Goal: Navigation & Orientation: Find specific page/section

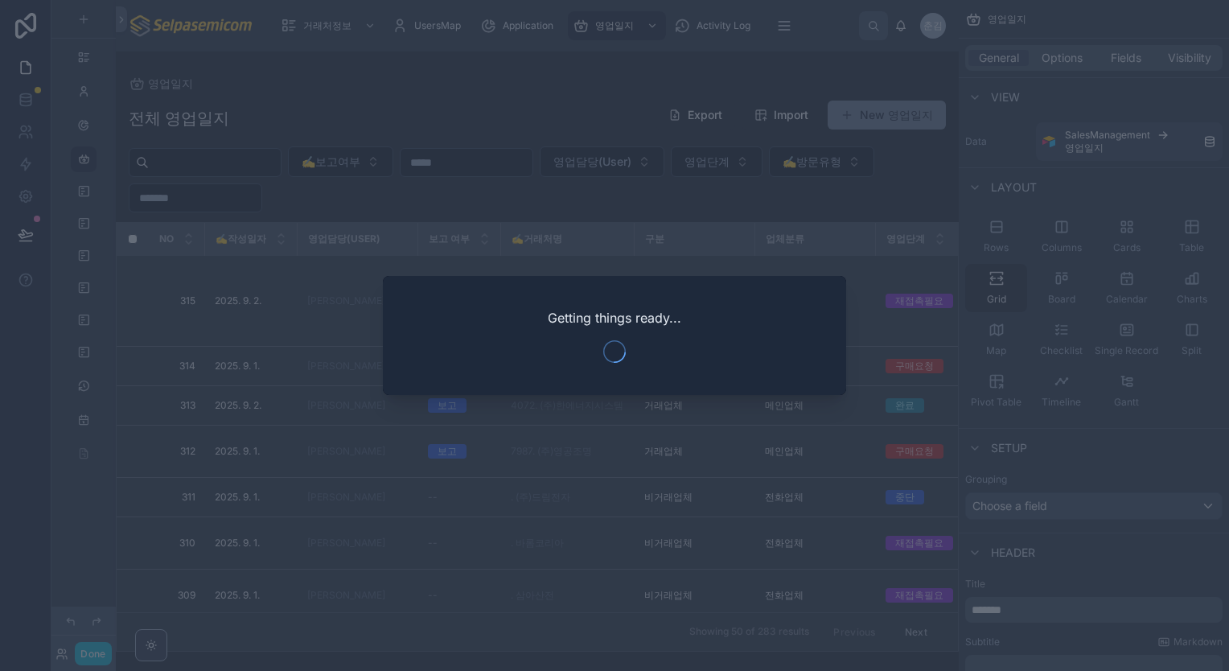
scroll to position [546, 0]
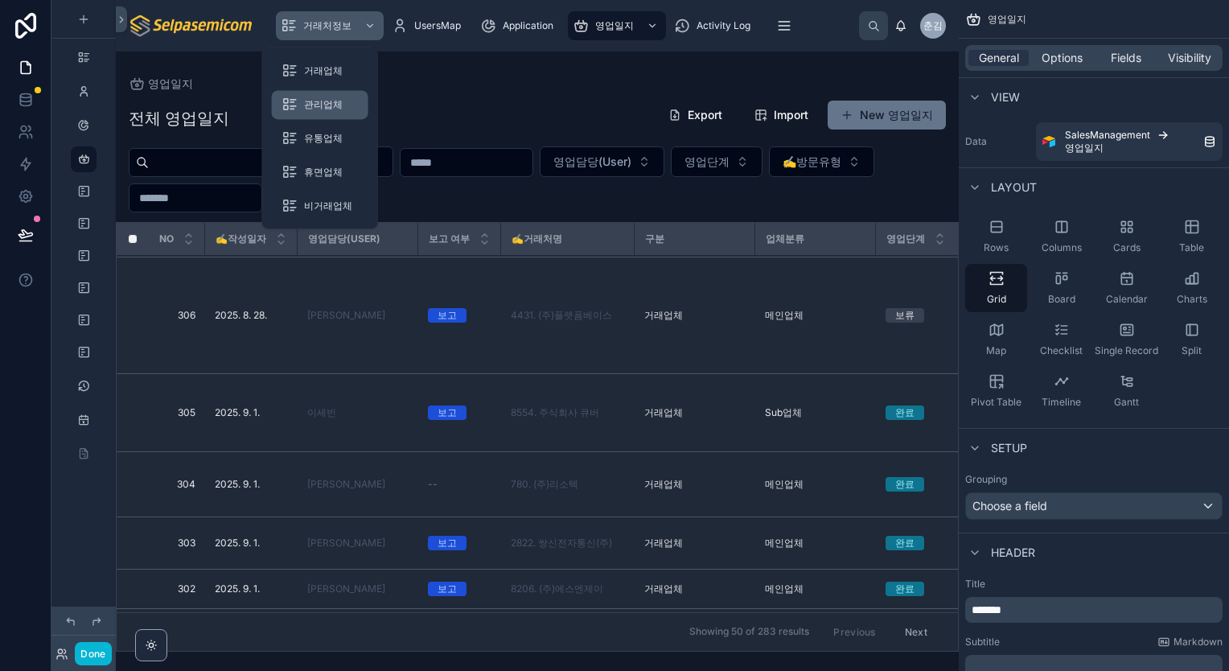
drag, startPoint x: 323, startPoint y: 30, endPoint x: 319, endPoint y: 111, distance: 81.4
click at [323, 30] on span "거래처정보" at bounding box center [327, 25] width 48 height 13
click at [319, 111] on div "관리업체" at bounding box center [320, 105] width 77 height 26
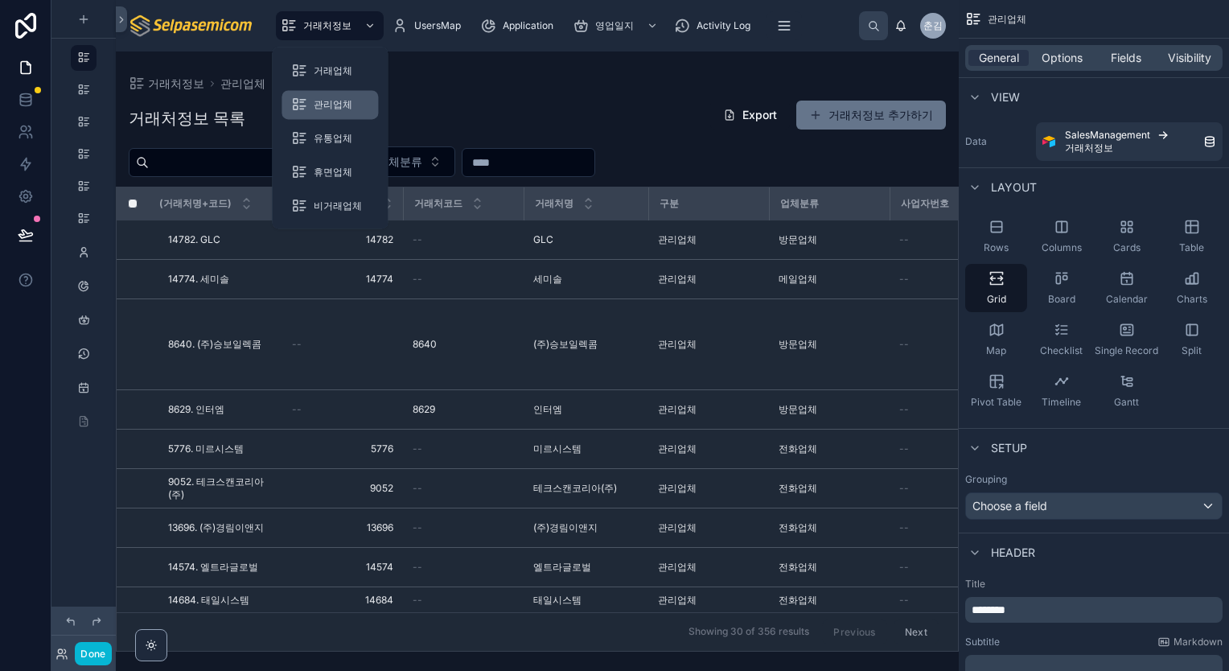
click at [319, 111] on div "관리업체" at bounding box center [329, 105] width 77 height 26
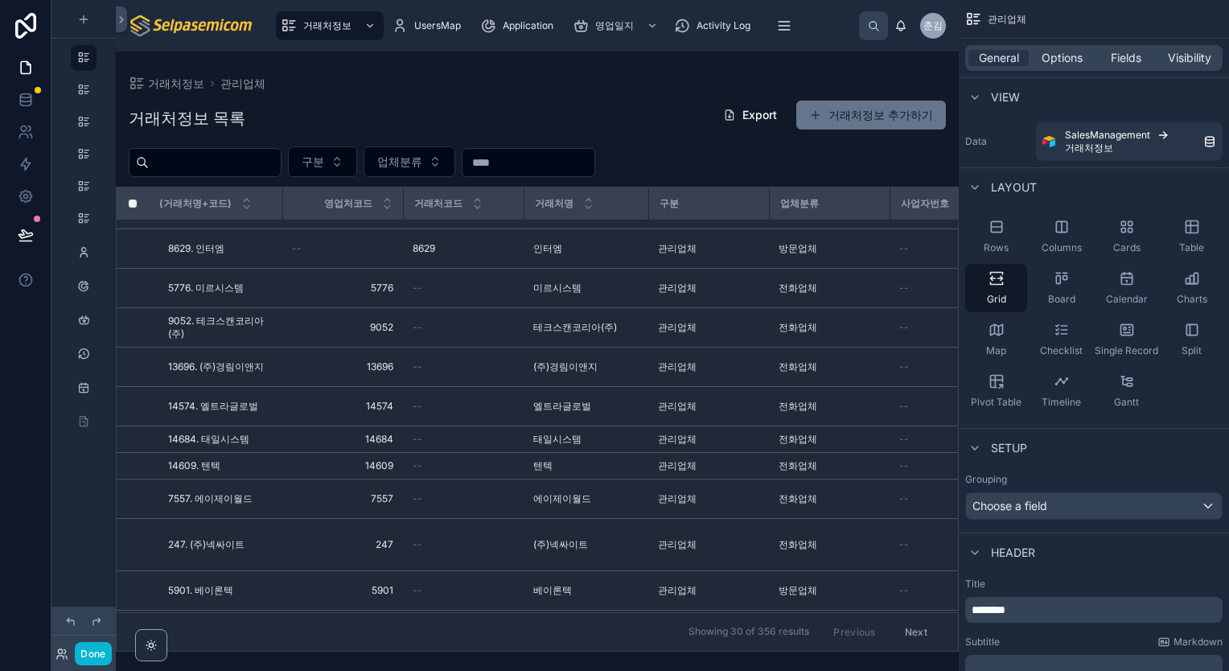
scroll to position [241, 0]
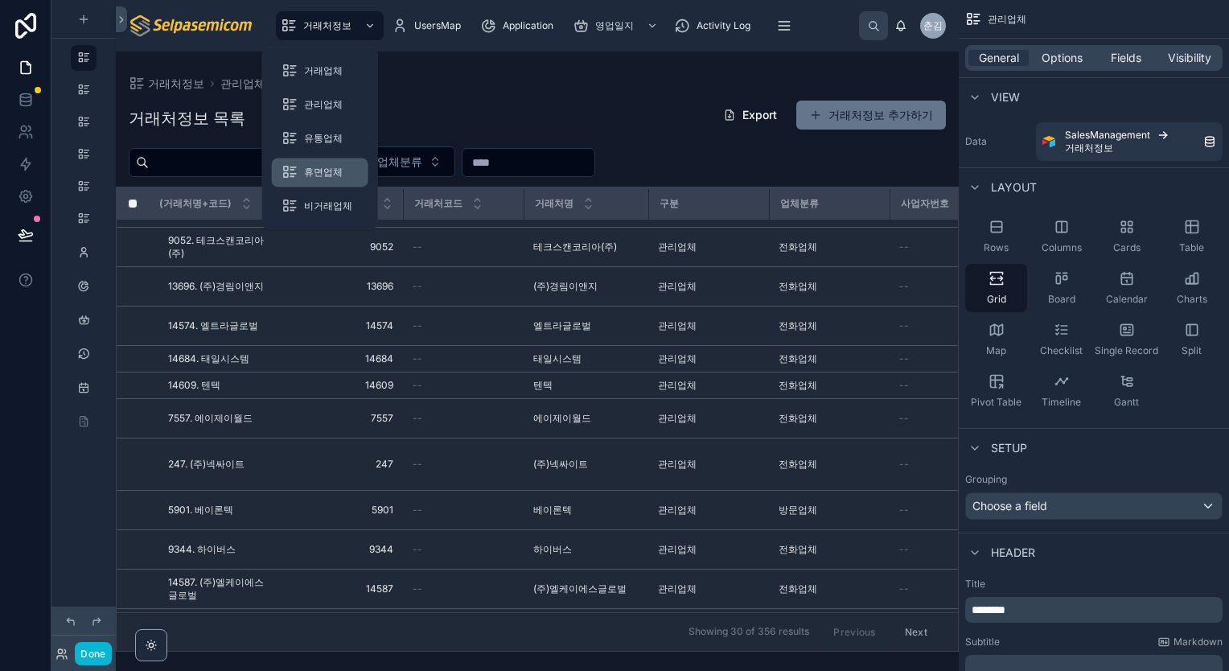
click at [326, 179] on span "휴면업체" at bounding box center [323, 172] width 39 height 13
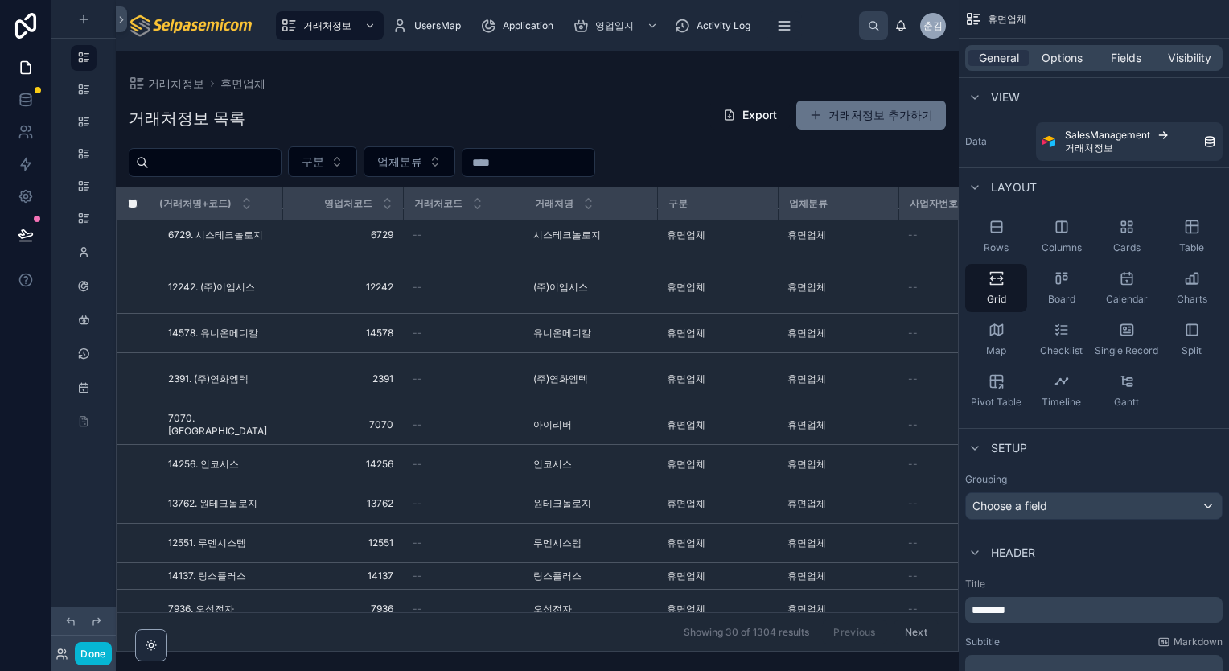
scroll to position [973, 0]
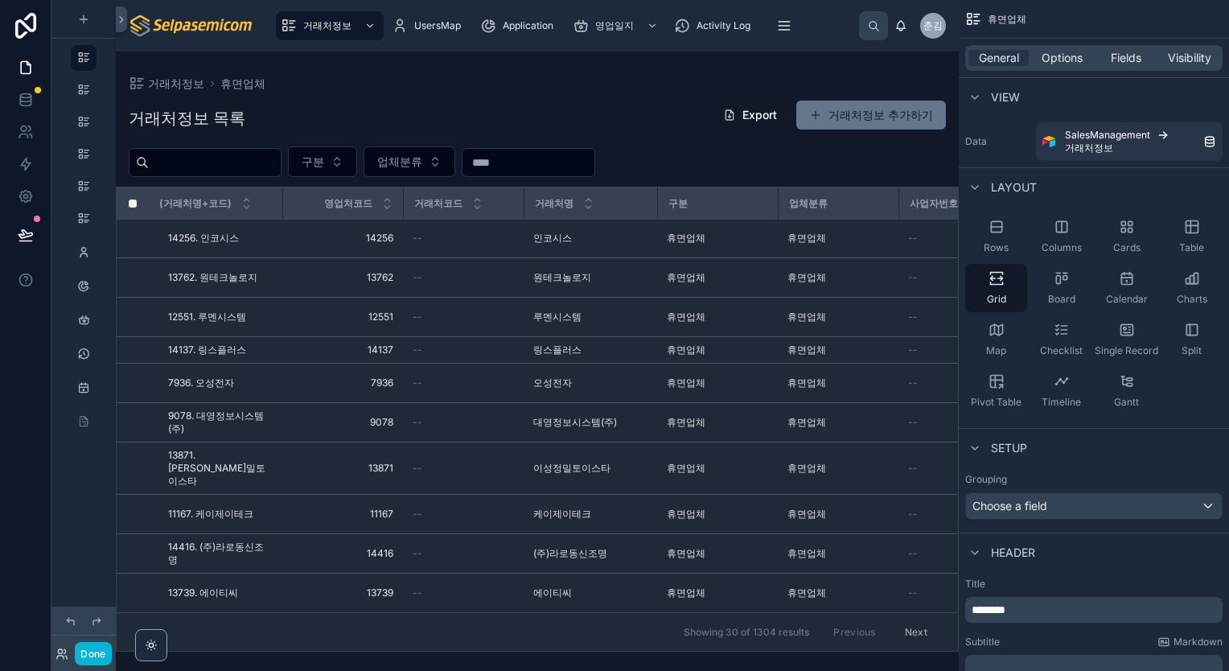
drag, startPoint x: 955, startPoint y: 541, endPoint x: 952, endPoint y: 491, distance: 50.0
click at [952, 491] on div at bounding box center [537, 360] width 843 height 619
click at [913, 624] on button "Next" at bounding box center [916, 631] width 45 height 25
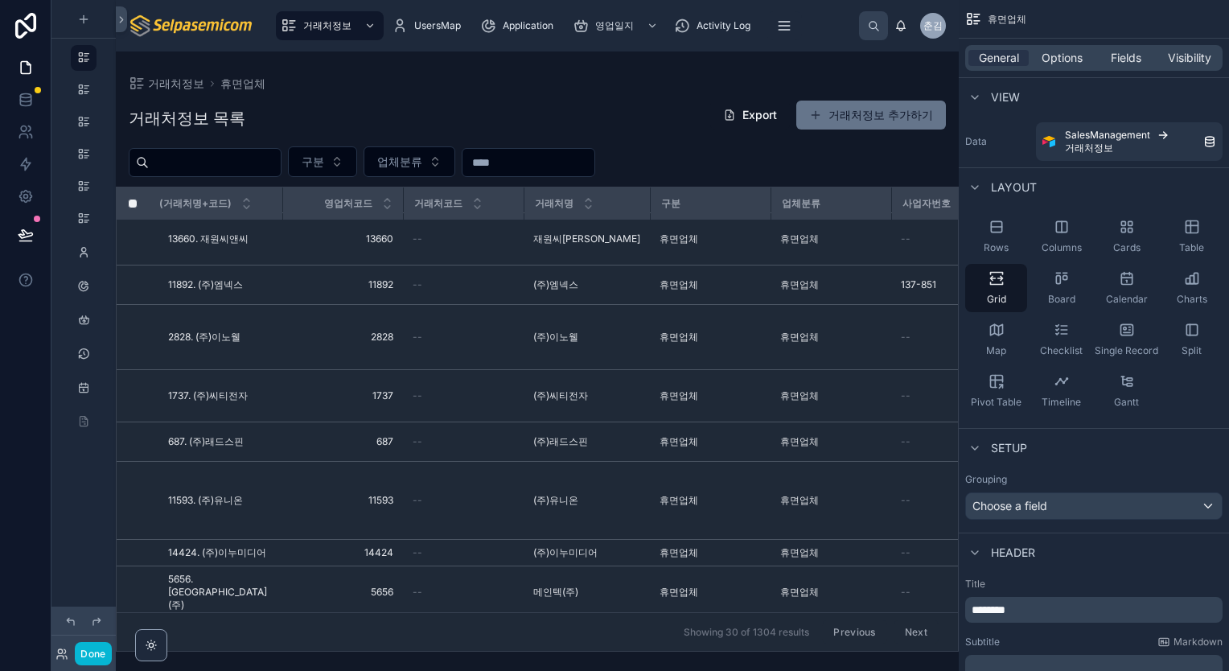
scroll to position [1038, 0]
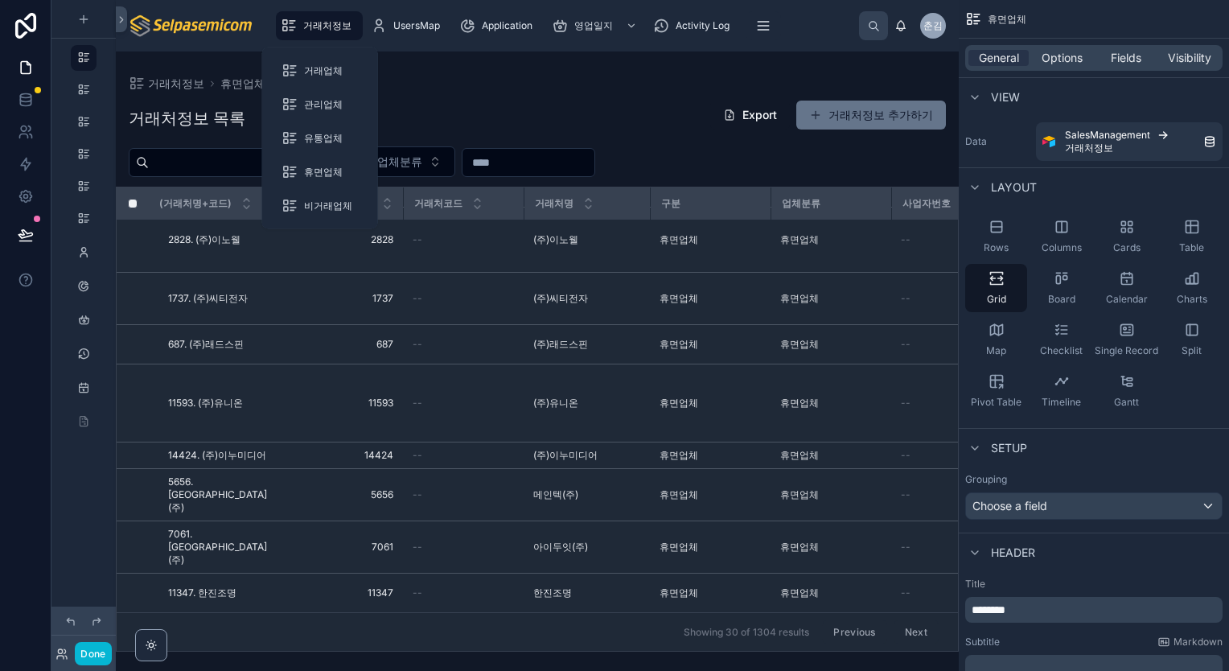
click at [329, 34] on div "거래처정보" at bounding box center [319, 26] width 77 height 26
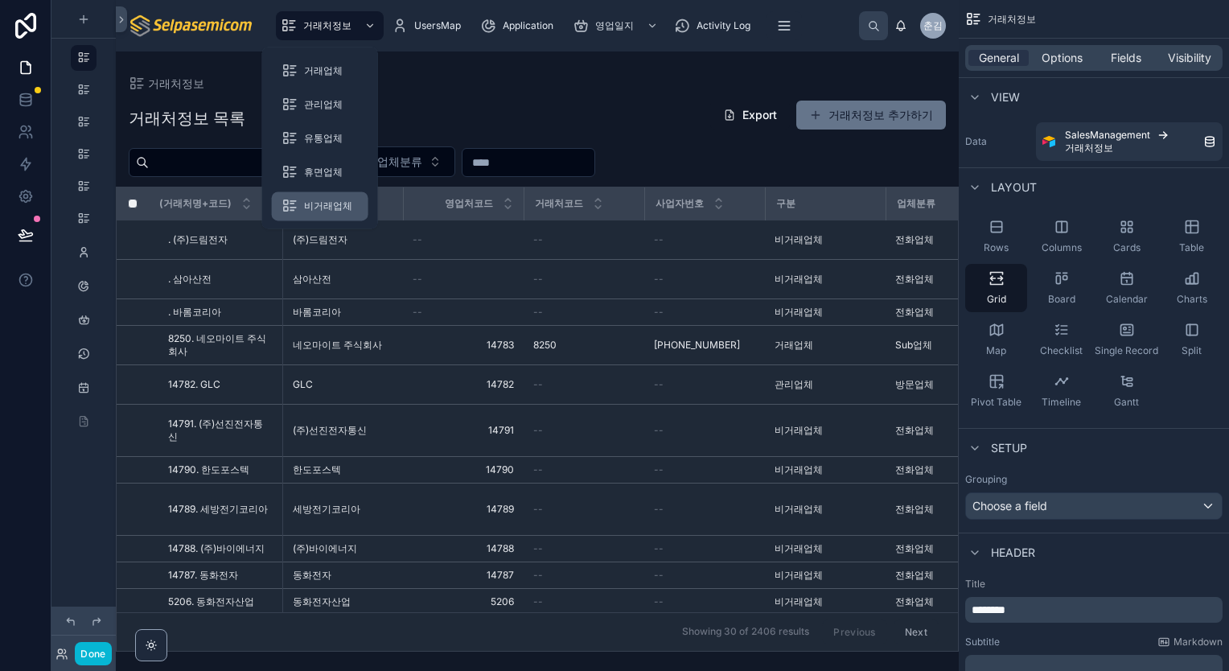
click at [328, 204] on span "비거래업체" at bounding box center [328, 206] width 48 height 13
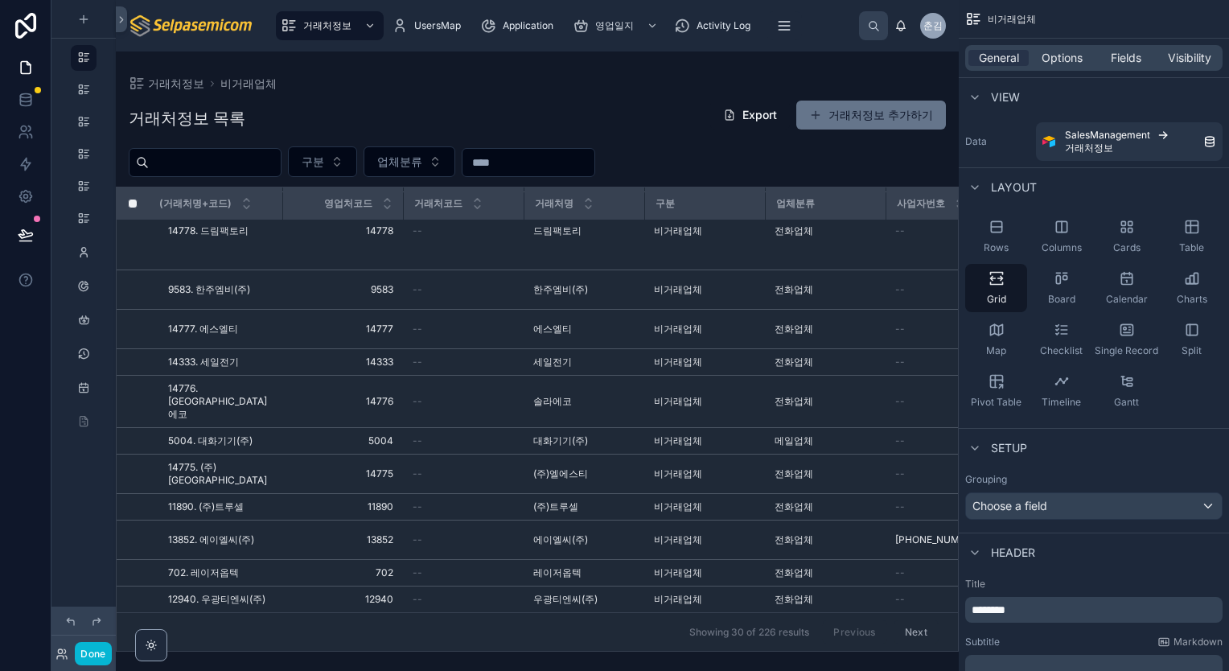
scroll to position [961, 0]
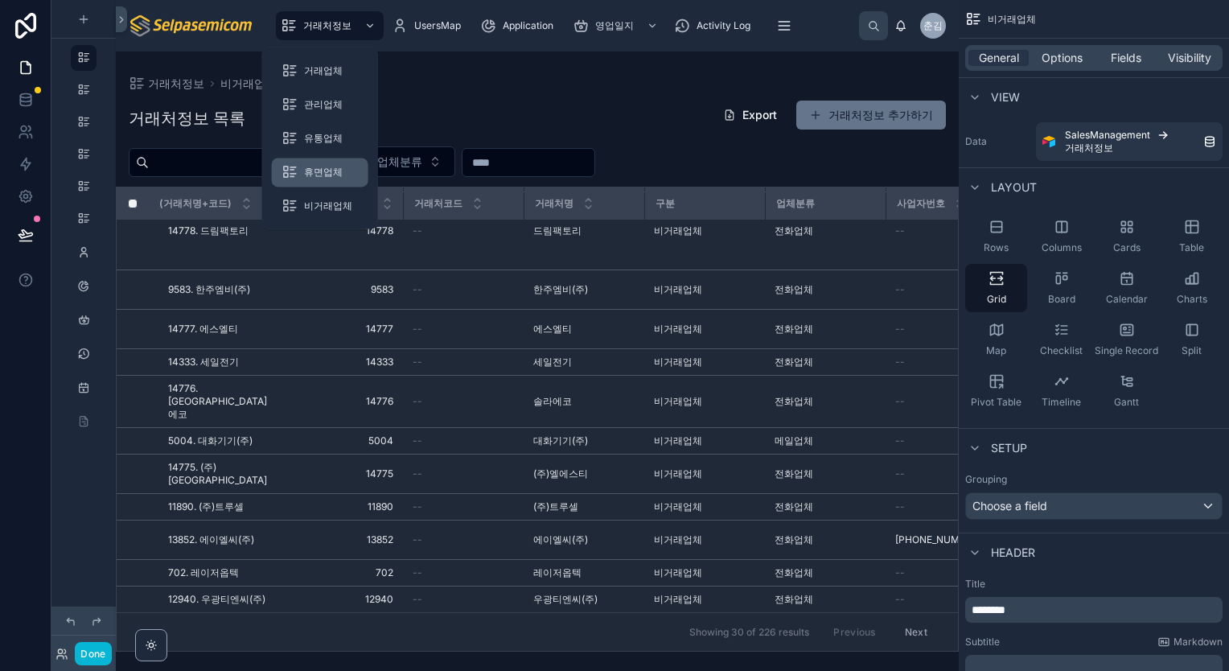
drag, startPoint x: 360, startPoint y: 27, endPoint x: 323, endPoint y: 163, distance: 140.9
click at [360, 27] on link "거래처정보" at bounding box center [330, 25] width 108 height 29
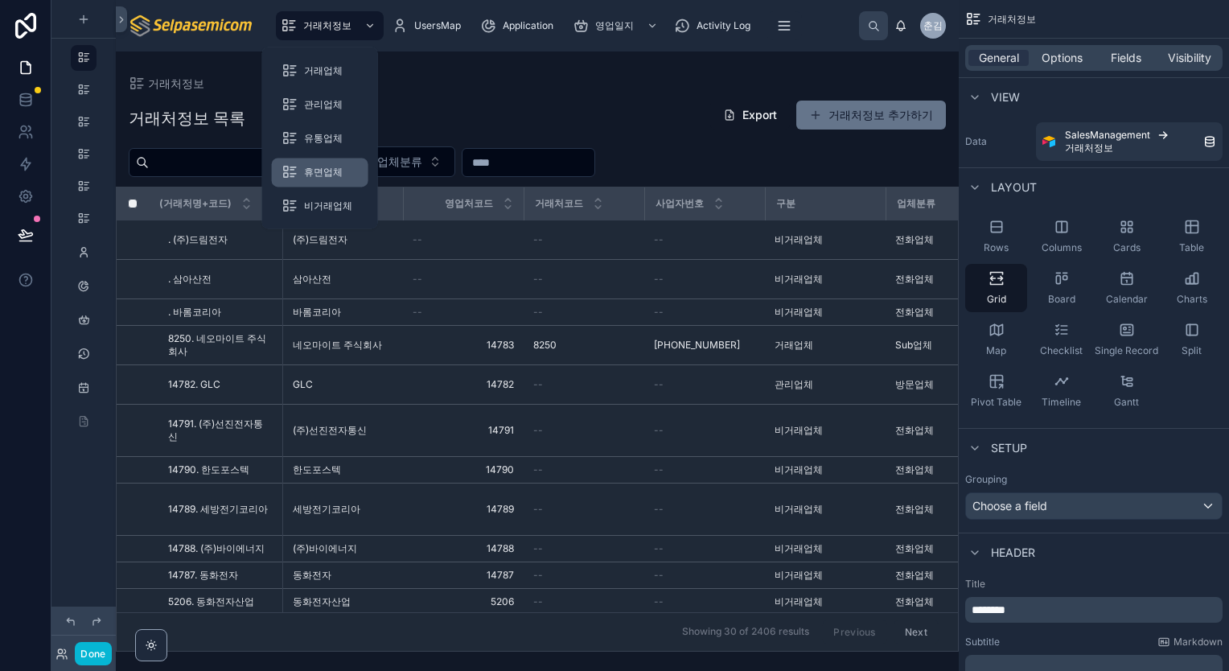
click at [319, 176] on span "휴면업체" at bounding box center [323, 172] width 39 height 13
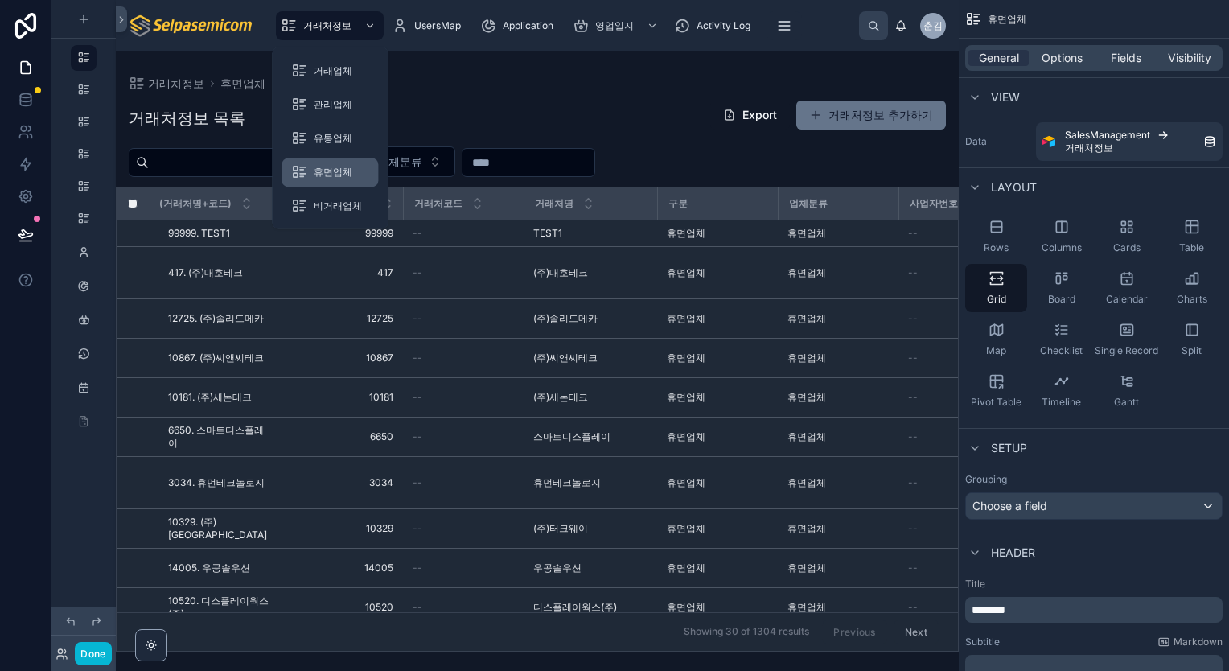
click at [319, 176] on span "휴면업체" at bounding box center [333, 172] width 39 height 13
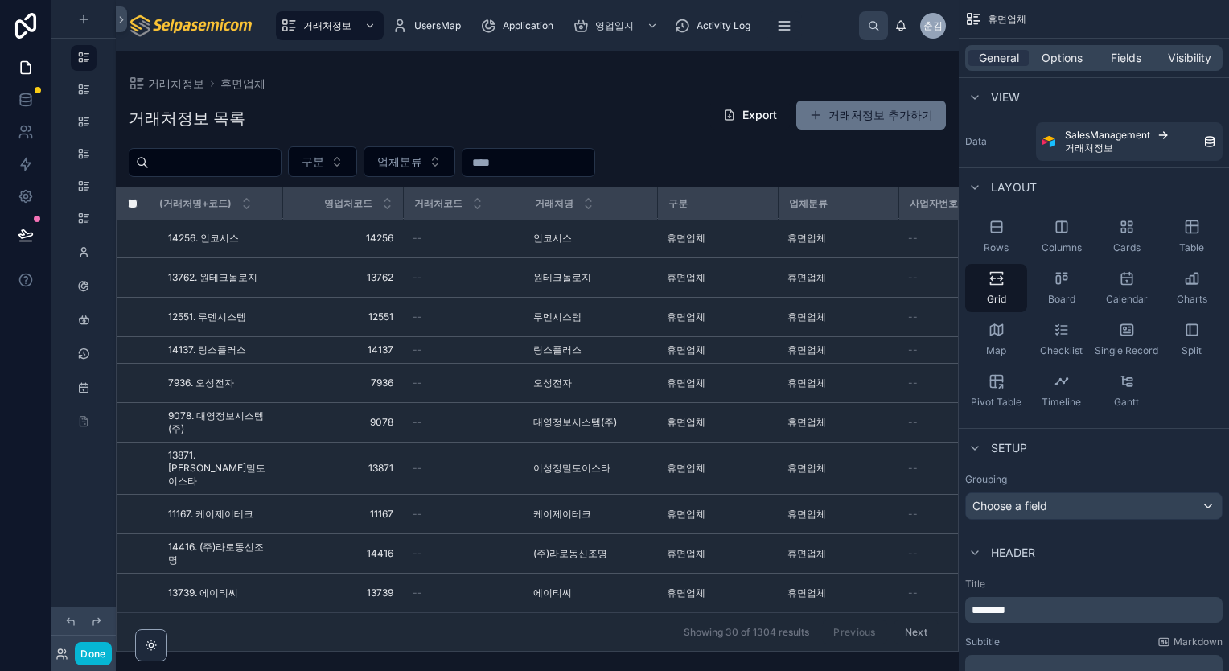
scroll to position [973, 0]
